Goal: Information Seeking & Learning: Learn about a topic

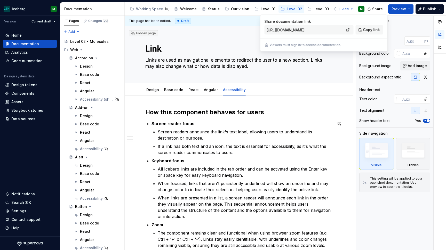
scroll to position [651, 0]
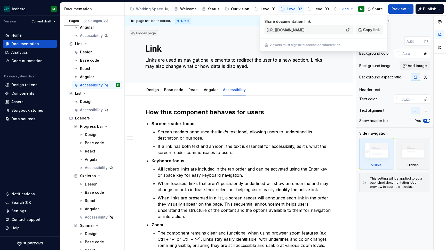
click at [333, 115] on h2 "How this component behaves for users" at bounding box center [239, 112] width 188 height 8
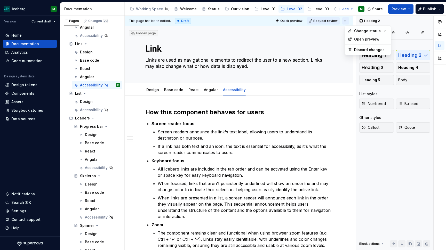
click at [349, 20] on html "iceberg M Version Current draft Home Documentation Analytics Code automation De…" at bounding box center [223, 125] width 446 height 250
click at [362, 39] on div "Open preview" at bounding box center [371, 39] width 34 height 5
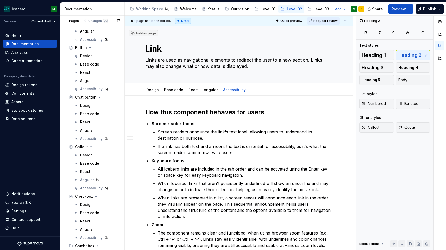
scroll to position [159, 0]
click at [88, 88] on div "Accessibility" at bounding box center [89, 89] width 19 height 5
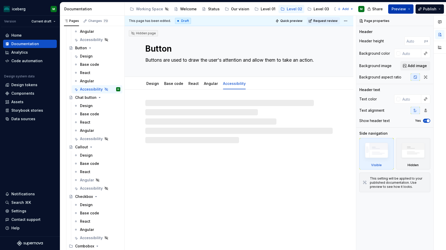
click at [412, 11] on button "Preview" at bounding box center [401, 8] width 25 height 9
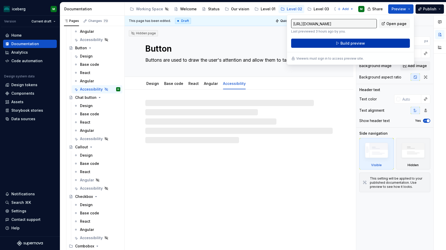
click at [370, 46] on button "Build preview" at bounding box center [350, 43] width 119 height 9
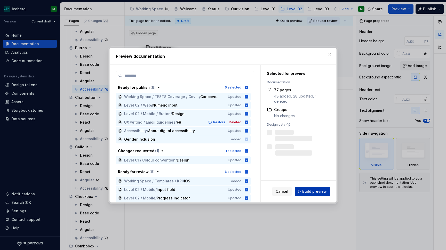
click at [312, 190] on span "Build preview" at bounding box center [314, 191] width 25 height 5
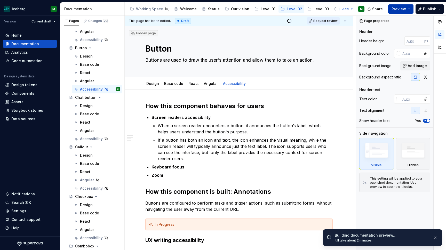
click at [409, 10] on button "Preview" at bounding box center [401, 8] width 25 height 9
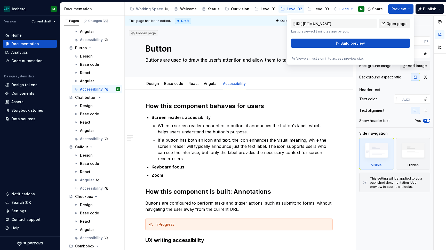
click at [390, 23] on span "Open page" at bounding box center [397, 23] width 20 height 5
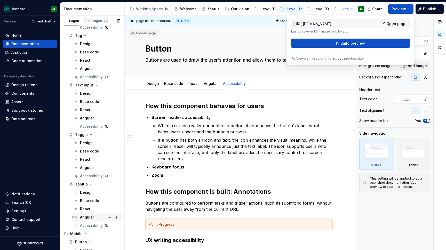
scroll to position [1347, 0]
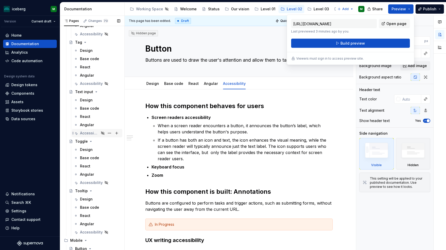
click at [90, 133] on div "Accessibility" at bounding box center [89, 133] width 19 height 5
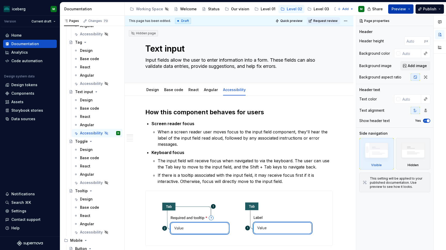
click at [398, 7] on span "Preview" at bounding box center [399, 8] width 14 height 5
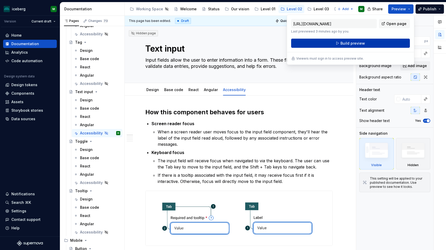
click at [362, 42] on span "Build preview" at bounding box center [353, 43] width 25 height 5
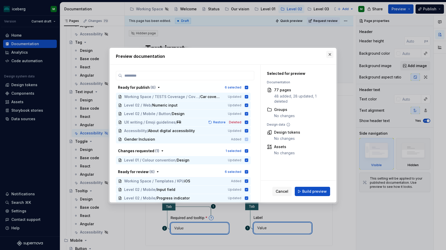
click at [330, 55] on button "button" at bounding box center [330, 54] width 7 height 7
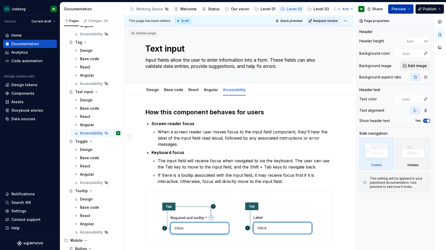
click at [412, 8] on button "Preview" at bounding box center [401, 8] width 25 height 9
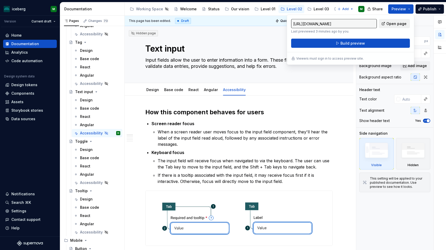
click at [392, 25] on span "Open page" at bounding box center [397, 23] width 20 height 5
click at [270, 42] on div "Text input Input fields allow the user to enter information into a form. These …" at bounding box center [239, 54] width 188 height 57
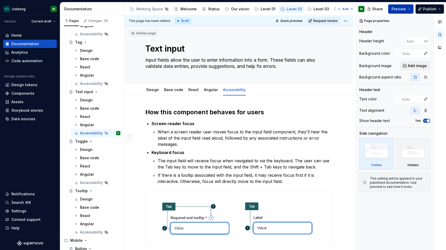
click at [412, 9] on button "Preview" at bounding box center [401, 8] width 25 height 9
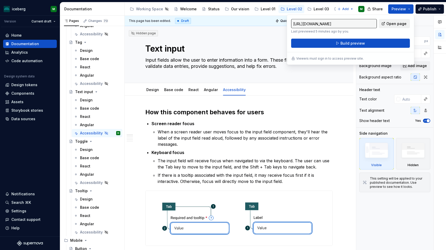
click at [396, 23] on span "Open page" at bounding box center [397, 23] width 20 height 5
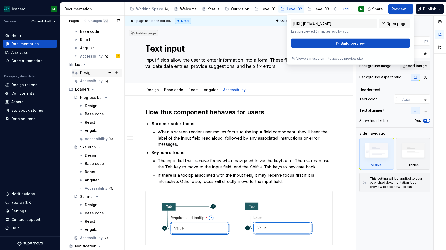
scroll to position [640, 0]
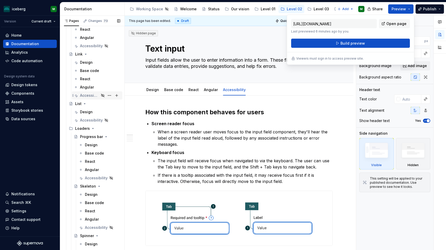
click at [94, 97] on div "Accessibility" at bounding box center [89, 95] width 19 height 5
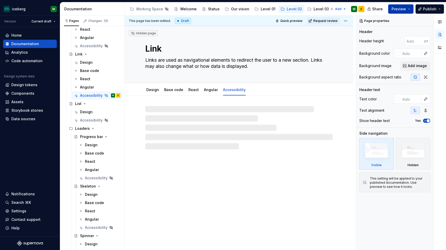
click at [400, 8] on span "Preview" at bounding box center [399, 8] width 14 height 5
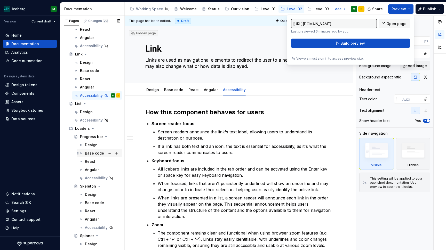
type textarea "*"
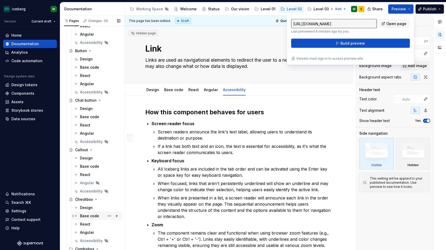
scroll to position [149, 0]
